Goal: Check status: Check status

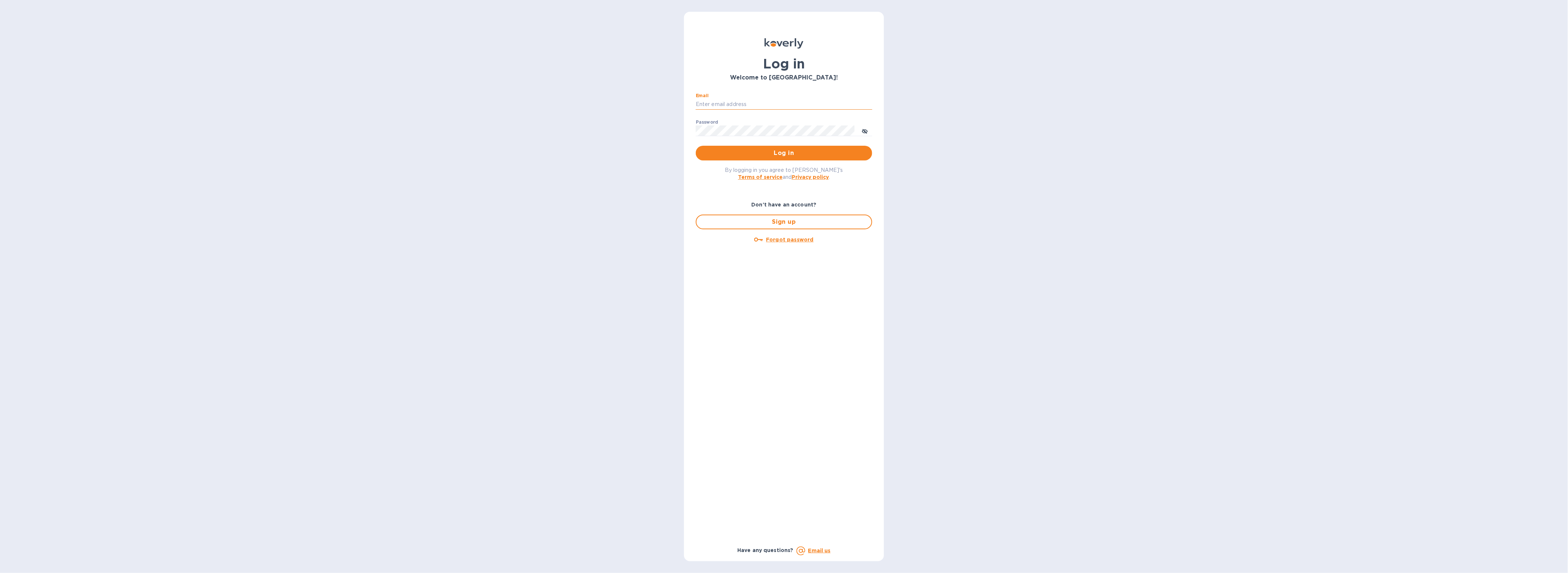
click at [715, 108] on input "Email" at bounding box center [783, 104] width 176 height 11
type input "gford@koverly.com"
click at [705, 155] on span "Log in" at bounding box center [784, 152] width 165 height 9
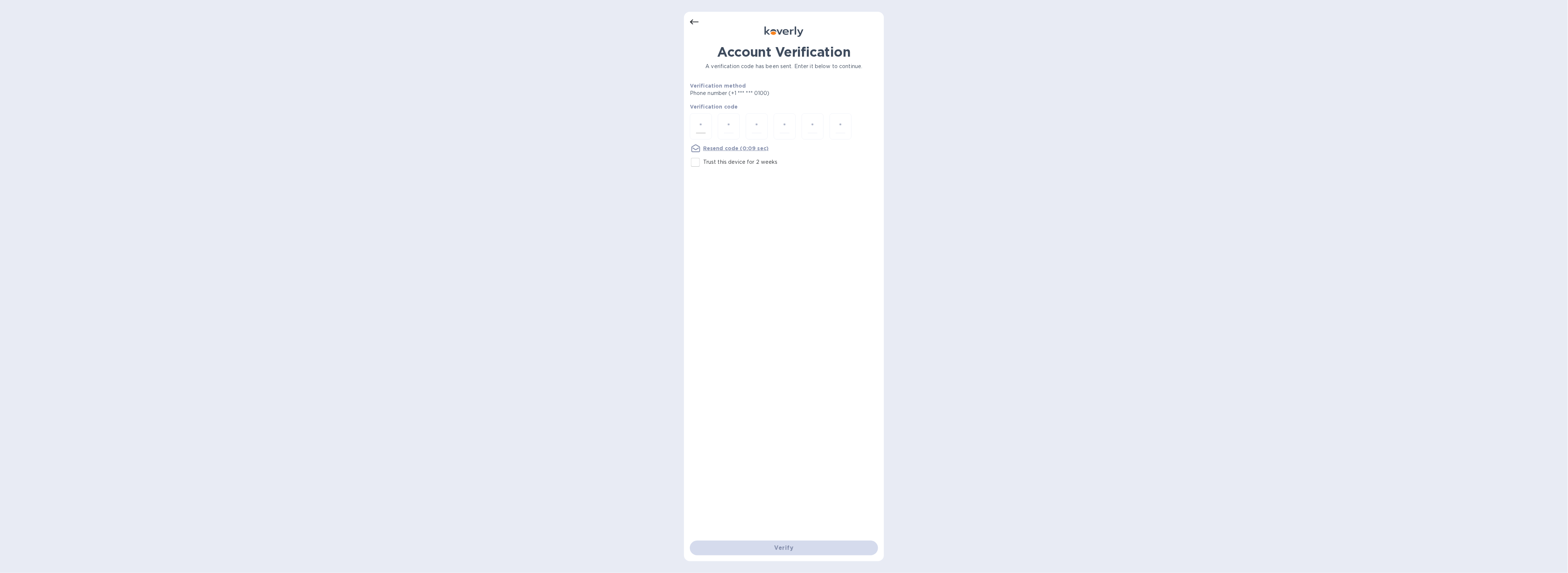
click at [702, 132] on input "number" at bounding box center [701, 126] width 9 height 13
type input "4"
type input "7"
type input "6"
type input "7"
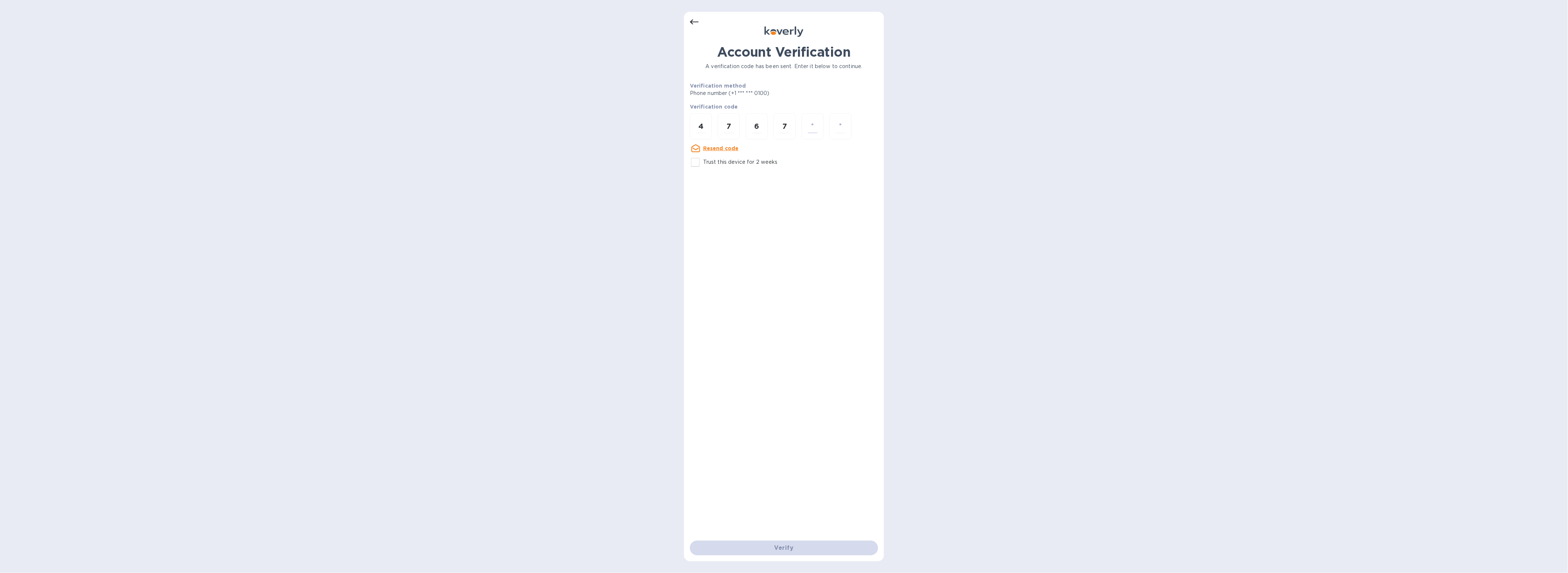
type input "6"
type input "8"
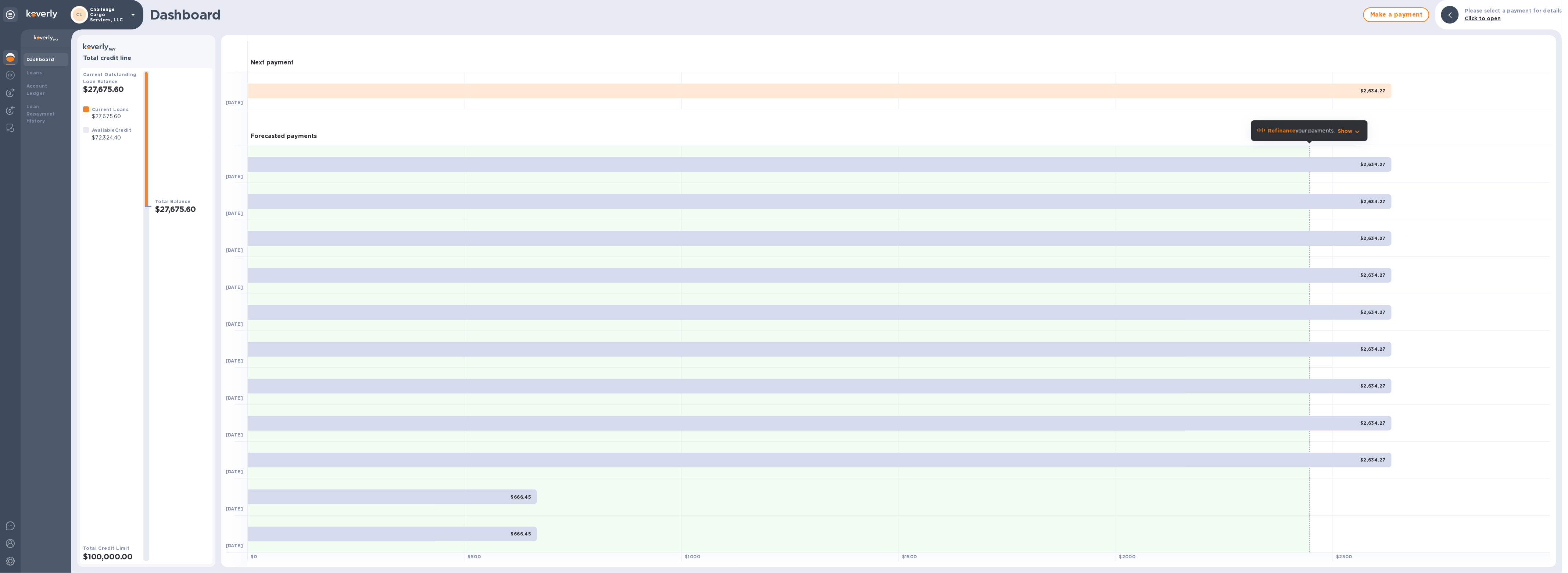
click at [9, 149] on div at bounding box center [10, 301] width 21 height 543
click at [40, 72] on b "Loans" at bounding box center [34, 73] width 15 height 5
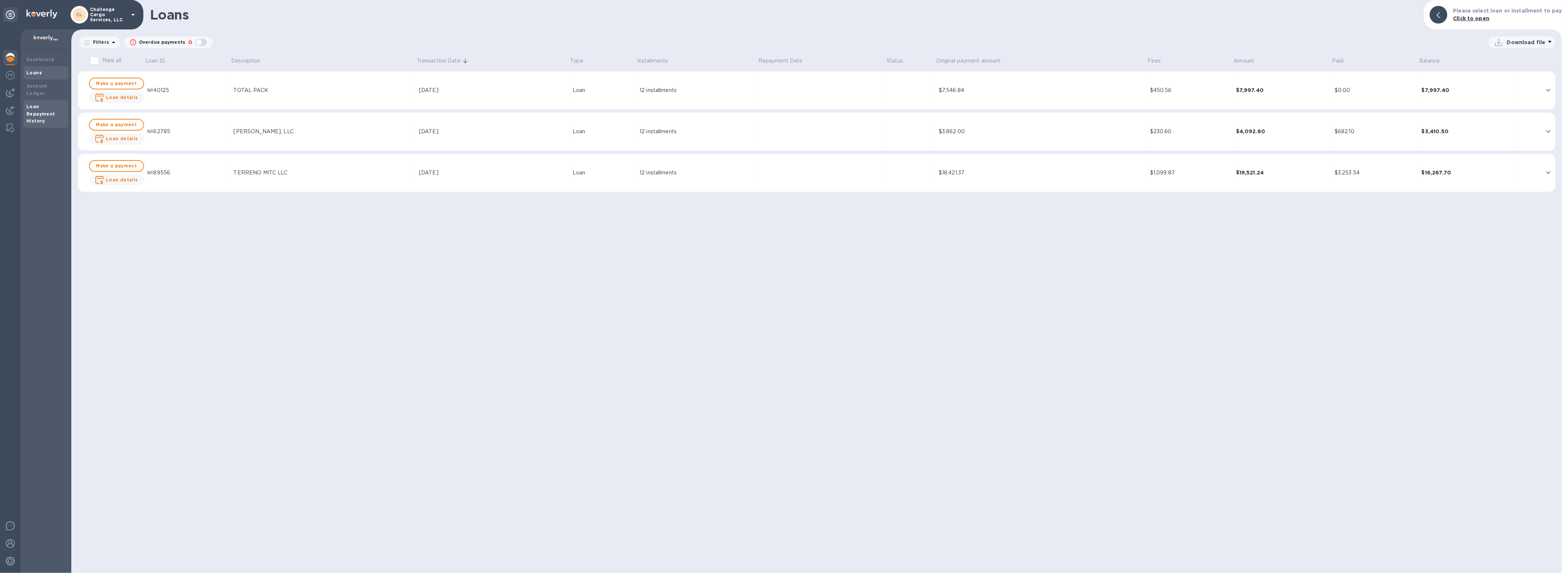
click at [37, 100] on div "Loan Repayment History" at bounding box center [45, 114] width 45 height 28
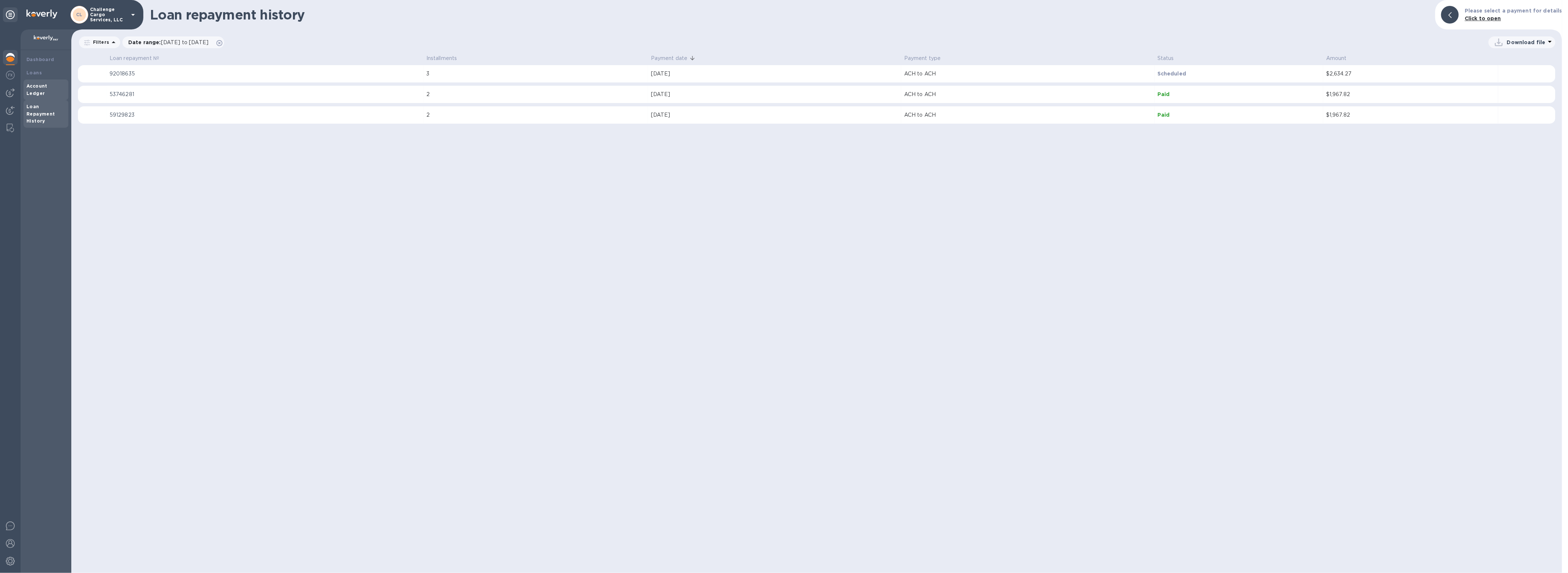
click at [41, 83] on b "Account Ledger" at bounding box center [37, 89] width 21 height 13
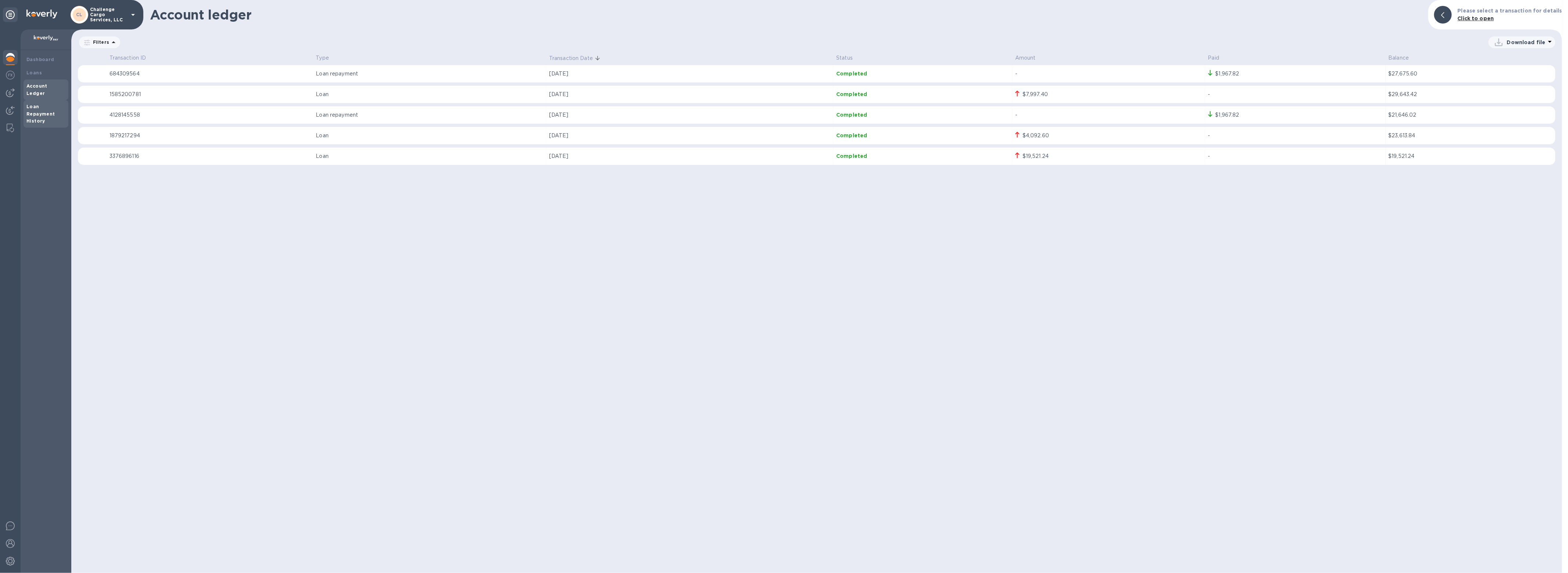
click at [31, 114] on b "Loan Repayment History" at bounding box center [41, 114] width 29 height 20
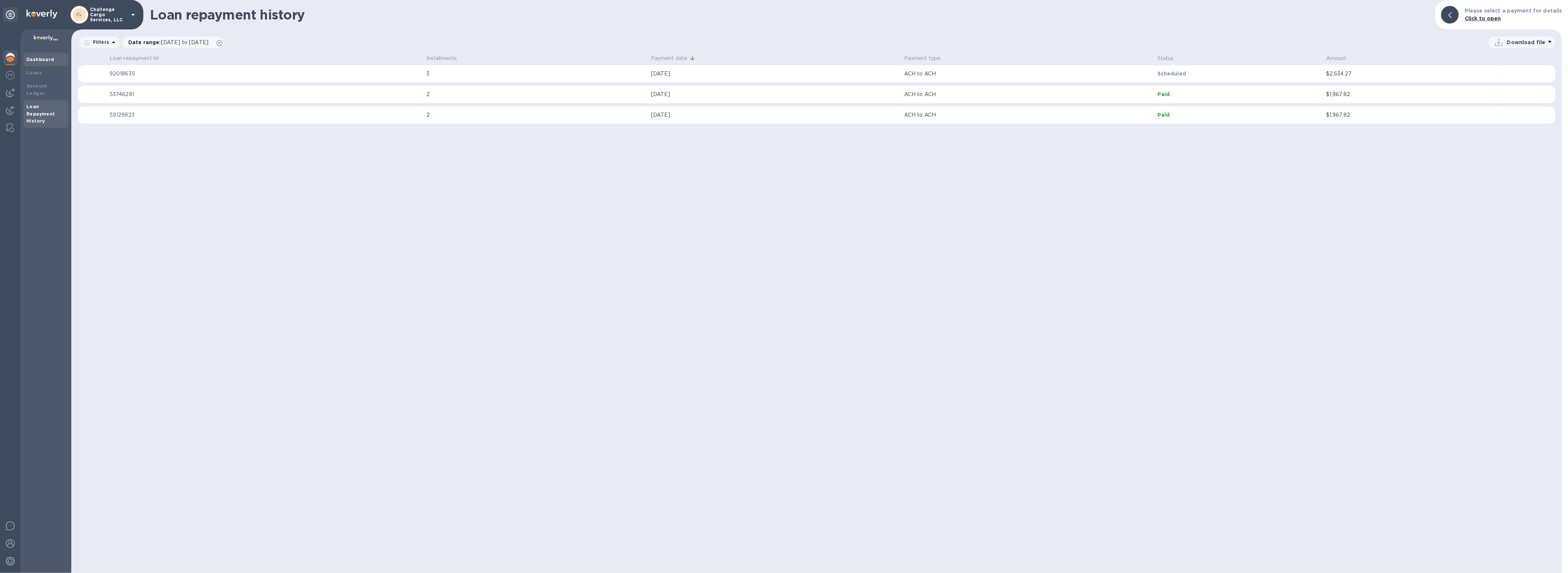
click at [45, 63] on div "Dashboard" at bounding box center [46, 59] width 39 height 7
